Goal: Transaction & Acquisition: Purchase product/service

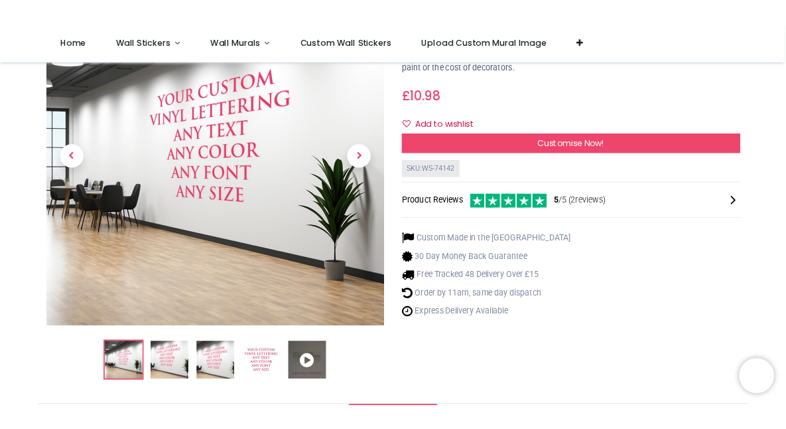
scroll to position [137, 0]
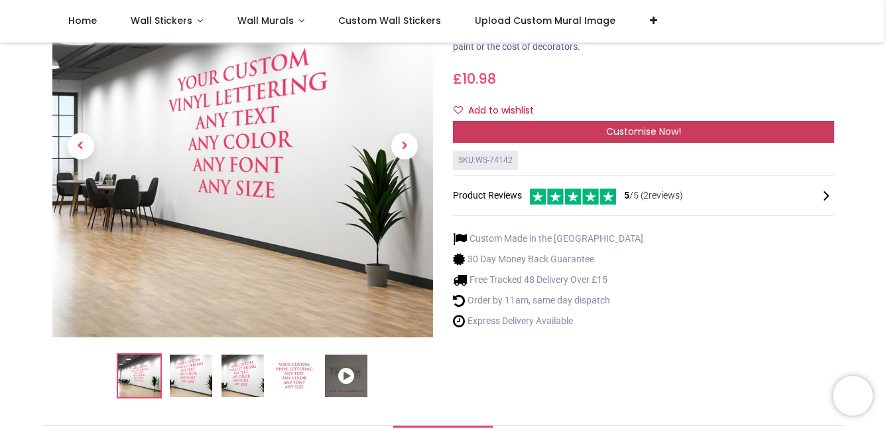
click at [606, 138] on span "Customise Now!" at bounding box center [643, 131] width 75 height 13
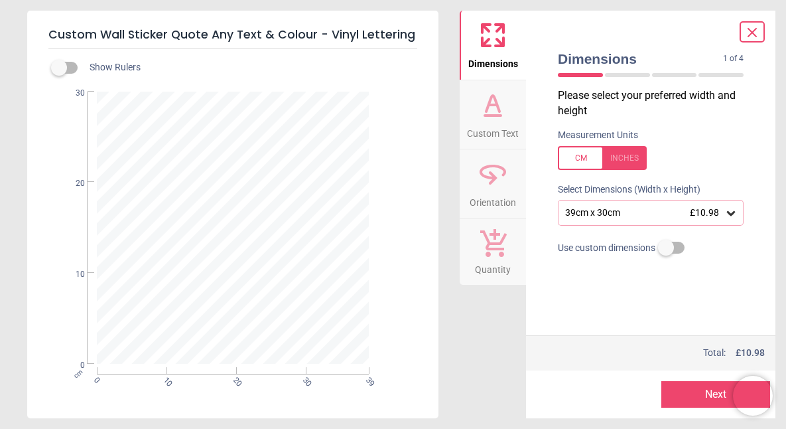
click at [486, 137] on span "Custom Text" at bounding box center [493, 131] width 52 height 20
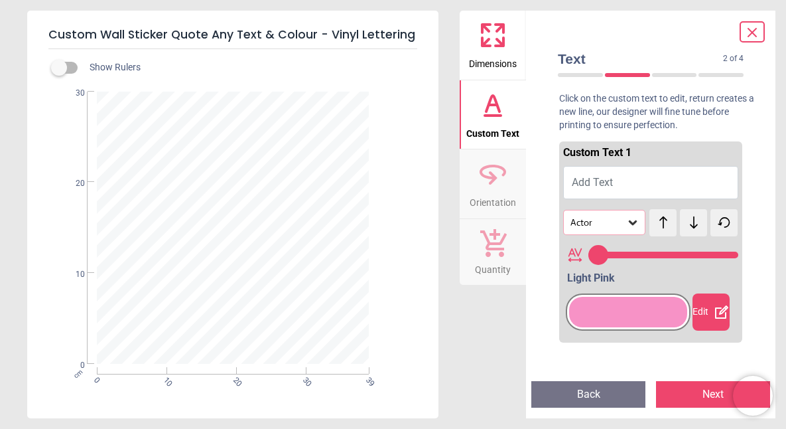
type input "**"
click at [491, 59] on span "Dimensions" at bounding box center [493, 61] width 48 height 20
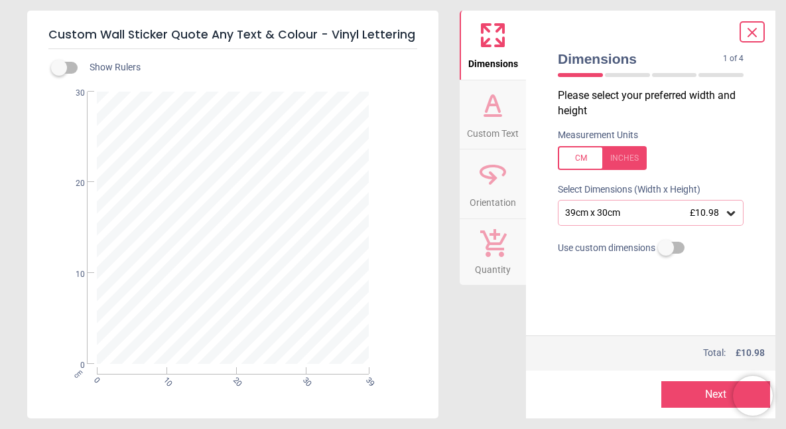
click at [704, 395] on button "Next" at bounding box center [715, 394] width 109 height 27
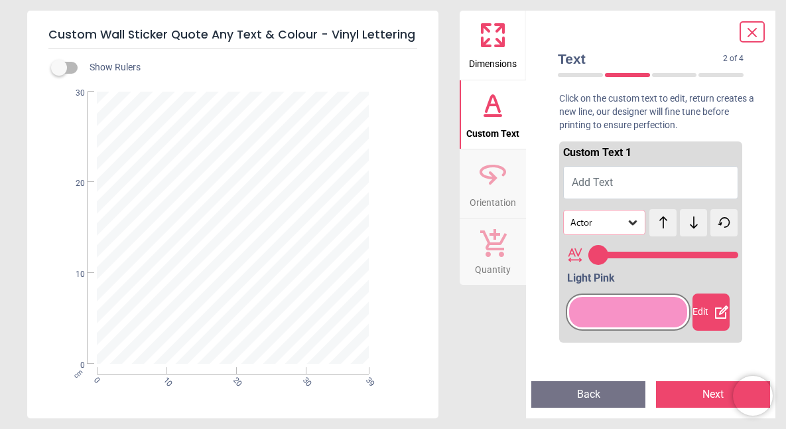
type input "**"
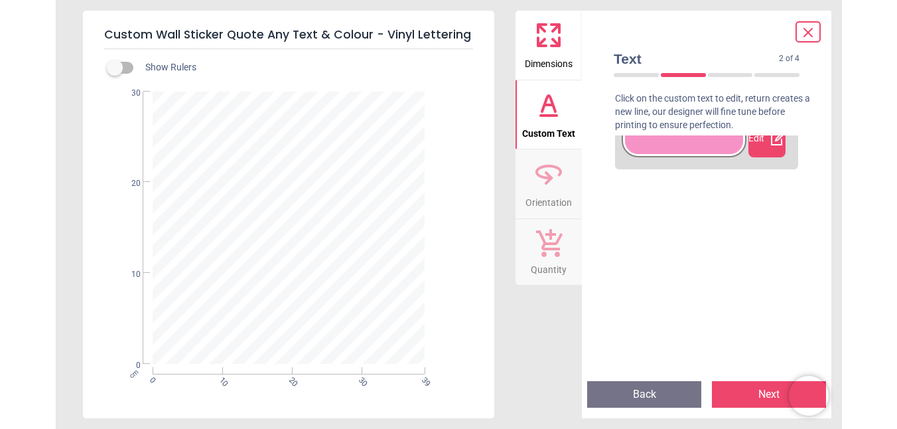
scroll to position [182, 0]
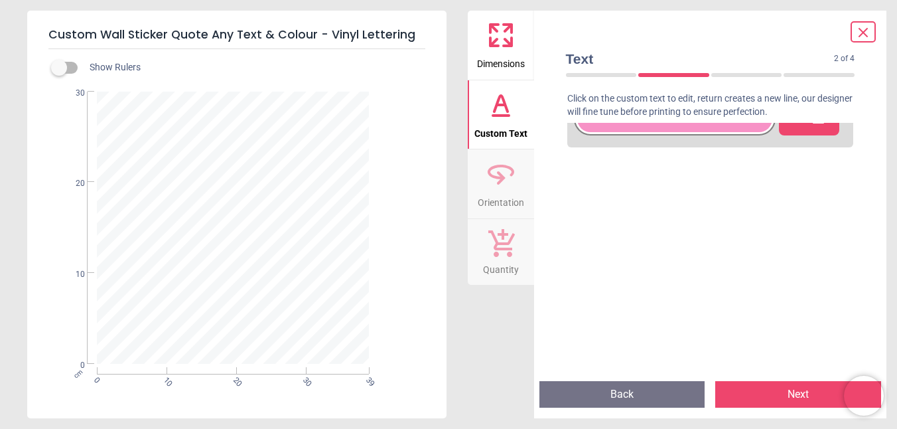
click at [784, 392] on button "Next" at bounding box center [798, 394] width 166 height 27
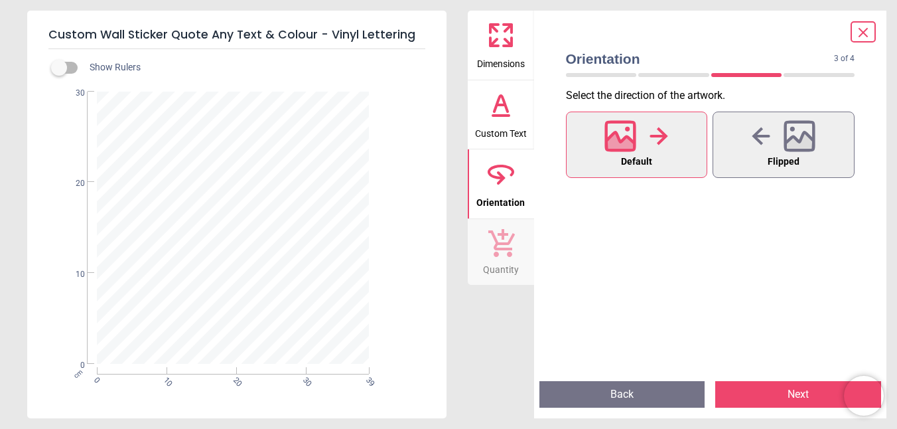
click at [784, 392] on button "Next" at bounding box center [798, 394] width 166 height 27
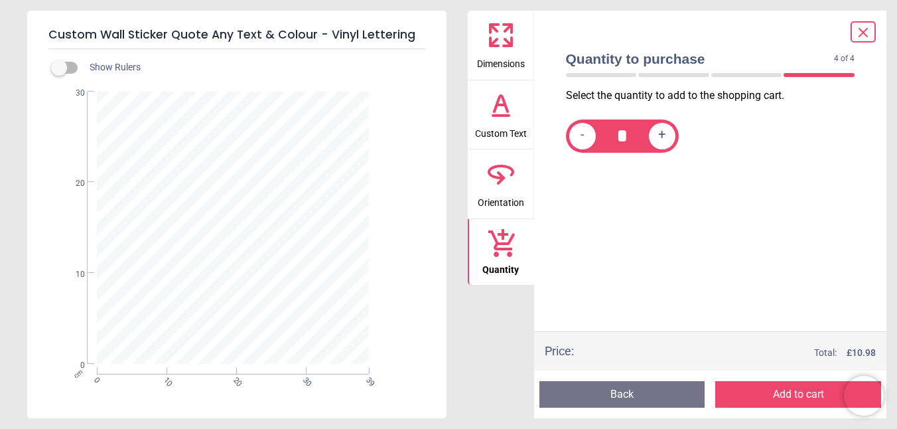
click at [784, 392] on button "Add to cart" at bounding box center [798, 394] width 166 height 27
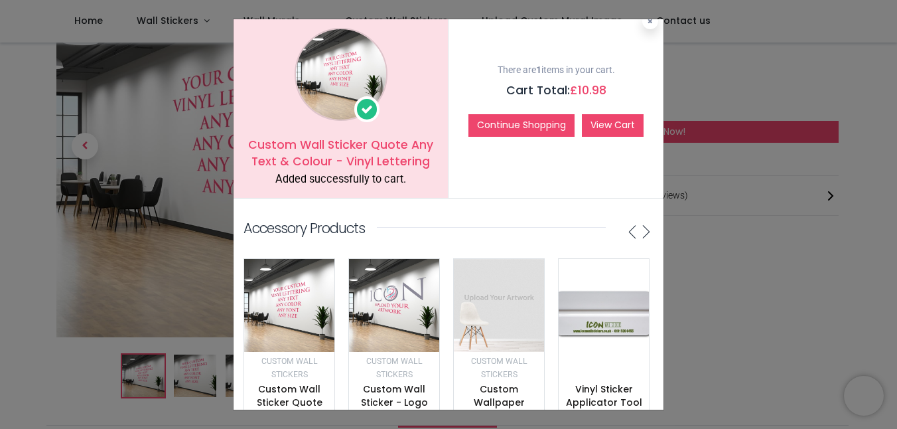
scroll to position [5, 0]
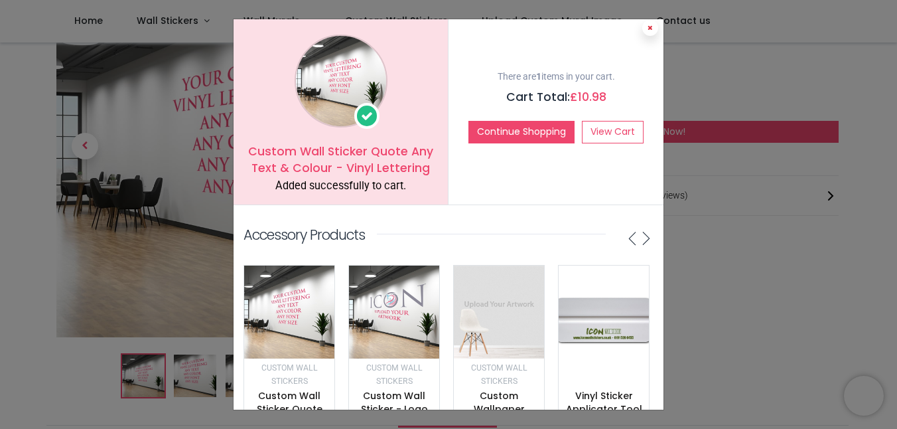
click at [647, 31] on icon at bounding box center [649, 28] width 5 height 7
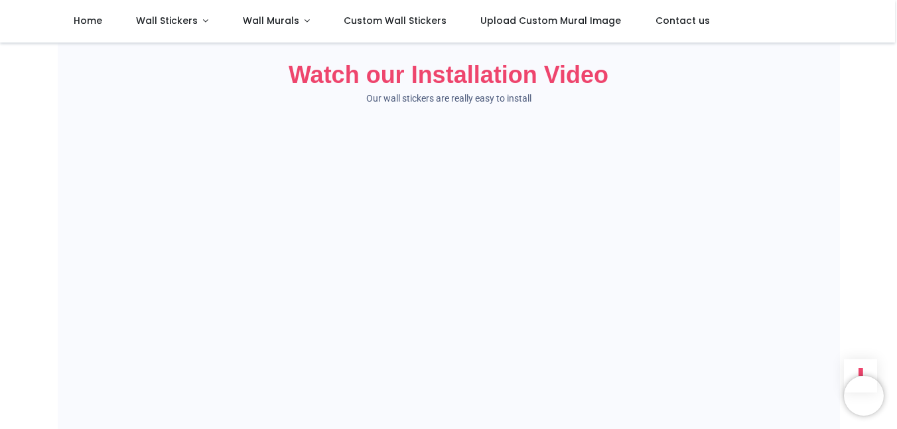
scroll to position [0, 0]
